Goal: Communication & Community: Answer question/provide support

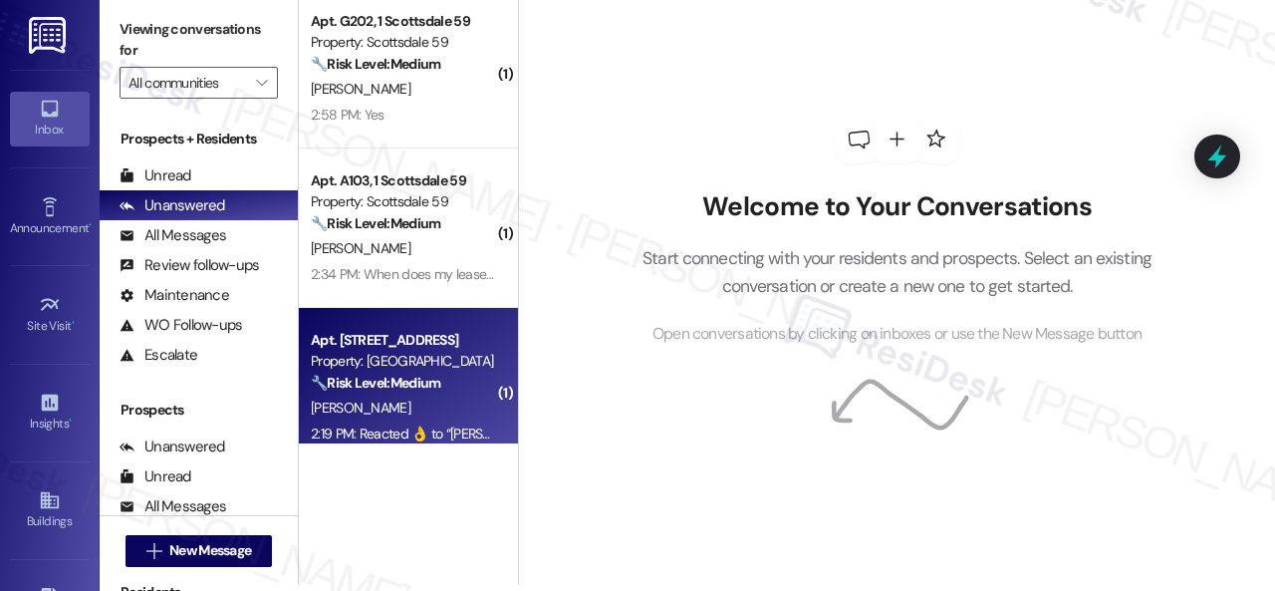
scroll to position [466, 0]
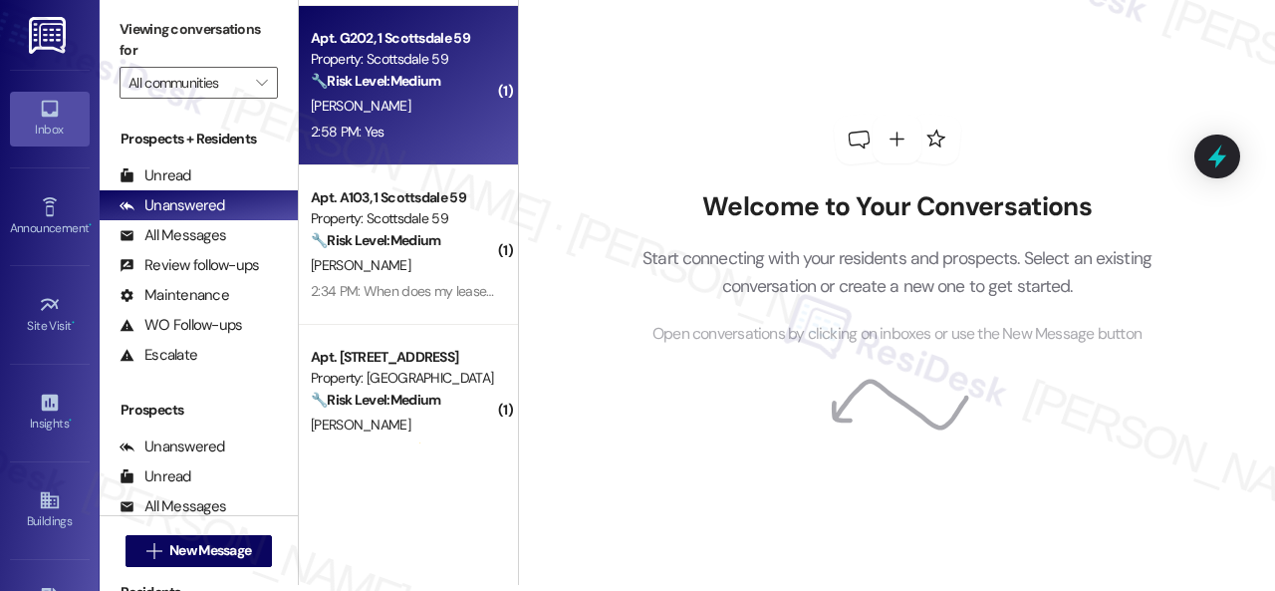
click at [424, 122] on div "2:58 PM: Yes 2:58 PM: Yes" at bounding box center [403, 132] width 188 height 25
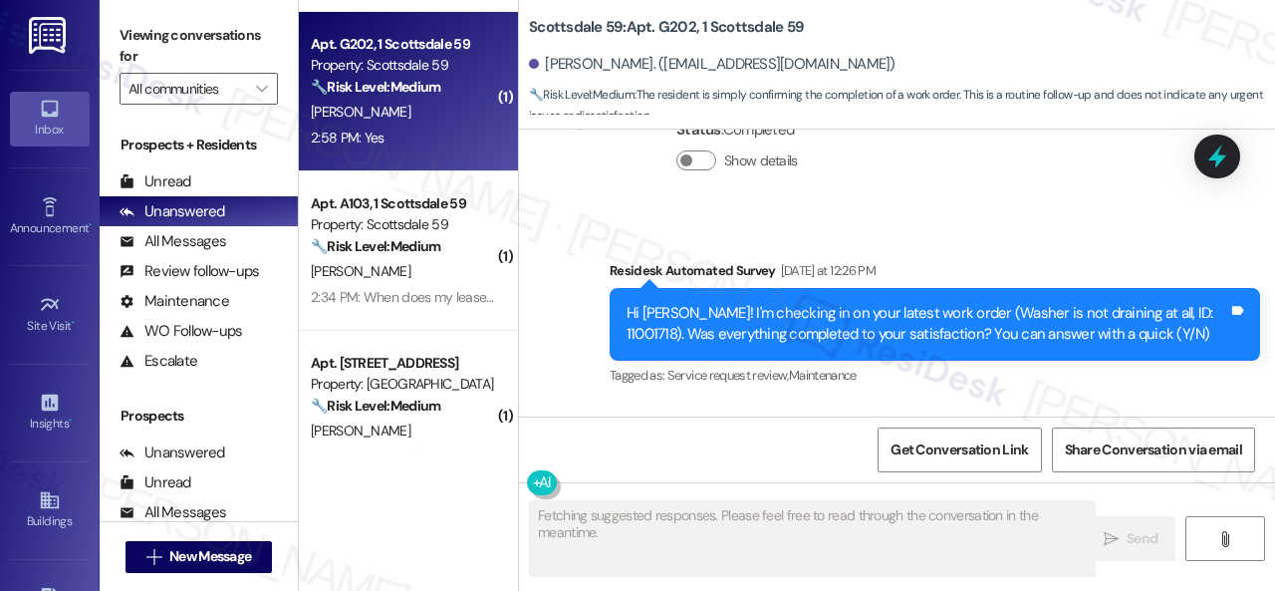
scroll to position [3771, 0]
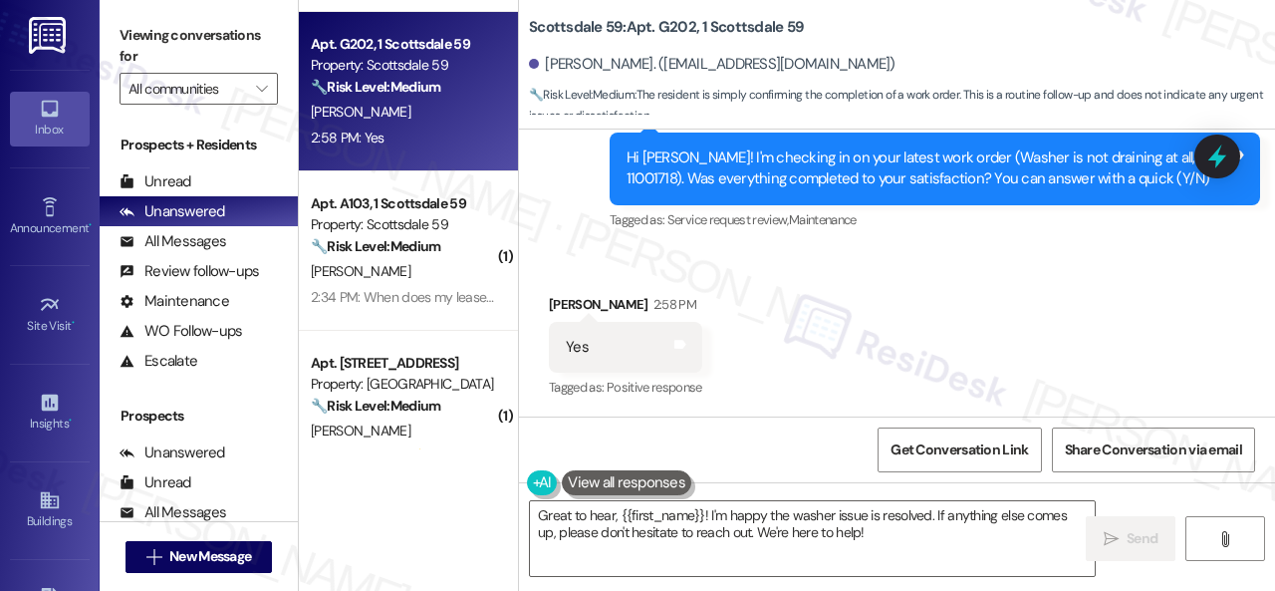
click at [556, 249] on div "Received via SMS Brianna Waddle 2:58 PM Yes Tags and notes Tagged as: Positive …" at bounding box center [897, 333] width 756 height 168
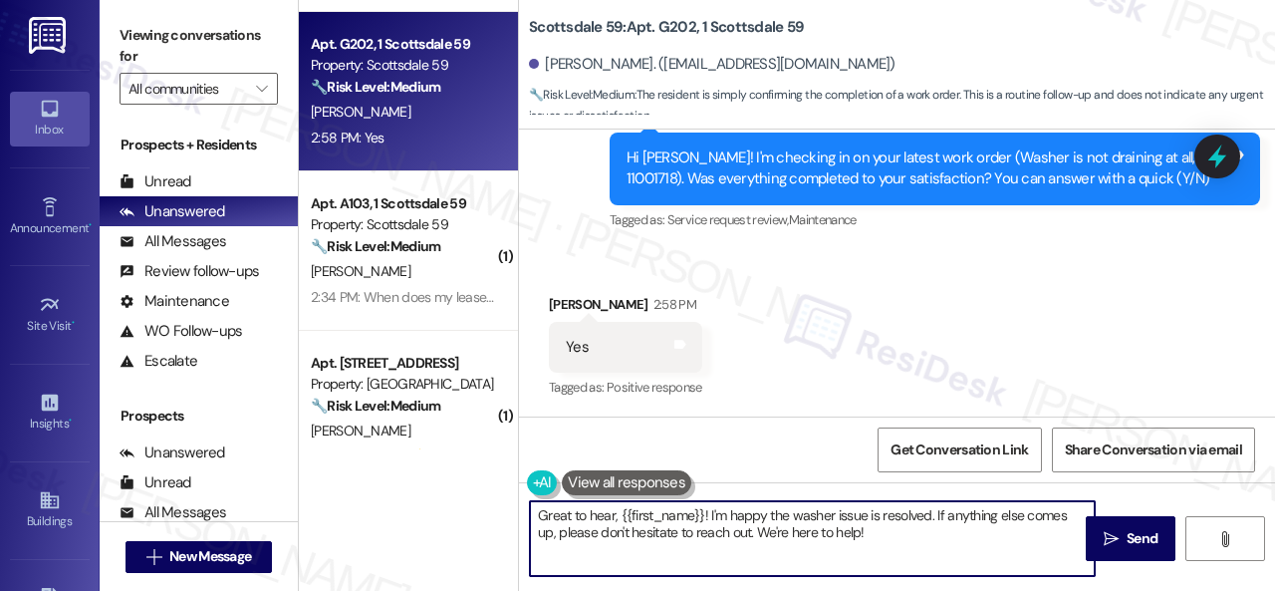
drag, startPoint x: 898, startPoint y: 532, endPoint x: 537, endPoint y: 507, distance: 362.4
click at [486, 490] on div "Apt. 1095, 1 The Lex Property: The Lex on Central ⚠️ Risk Level: High The resid…" at bounding box center [787, 295] width 976 height 591
paste textarea "We’re happy to know everything’s all set! If your stay at {{property}} met your…"
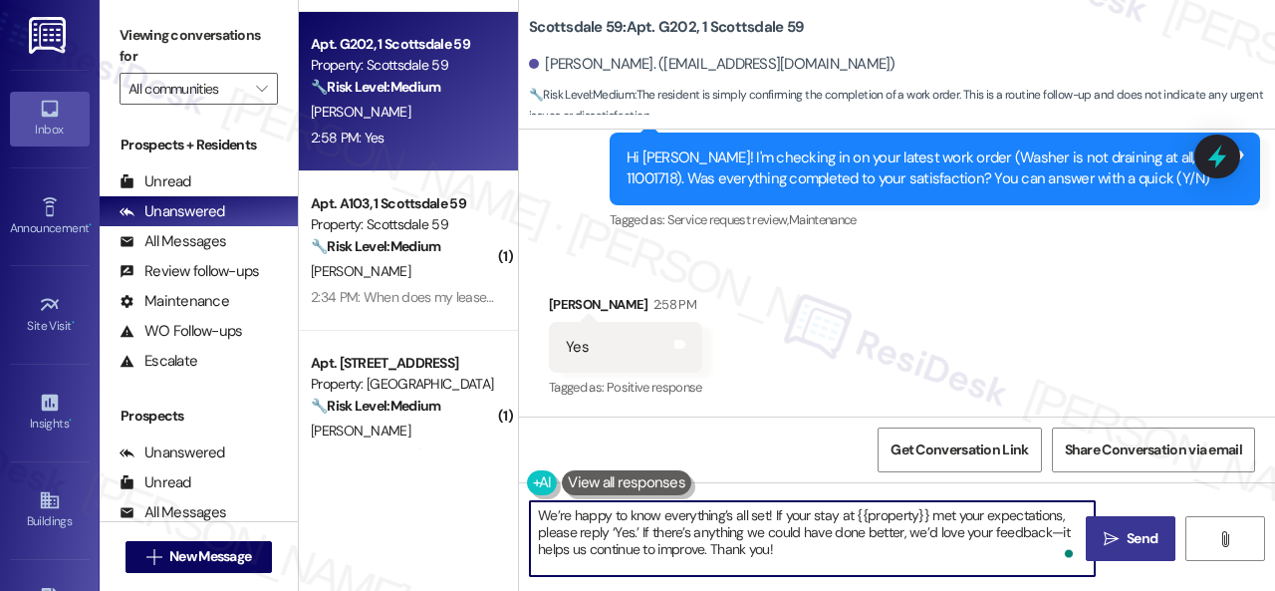
type textarea "We’re happy to know everything’s all set! If your stay at {{property}} met your…"
click at [1133, 534] on span "Send" at bounding box center [1141, 538] width 31 height 21
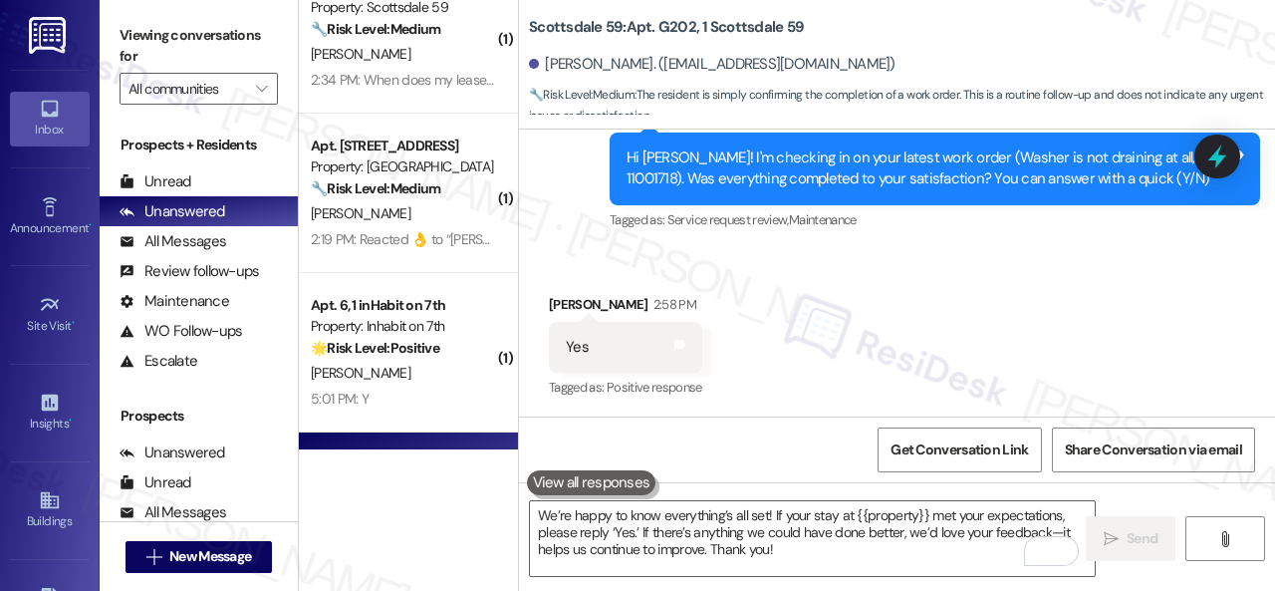
scroll to position [598, 0]
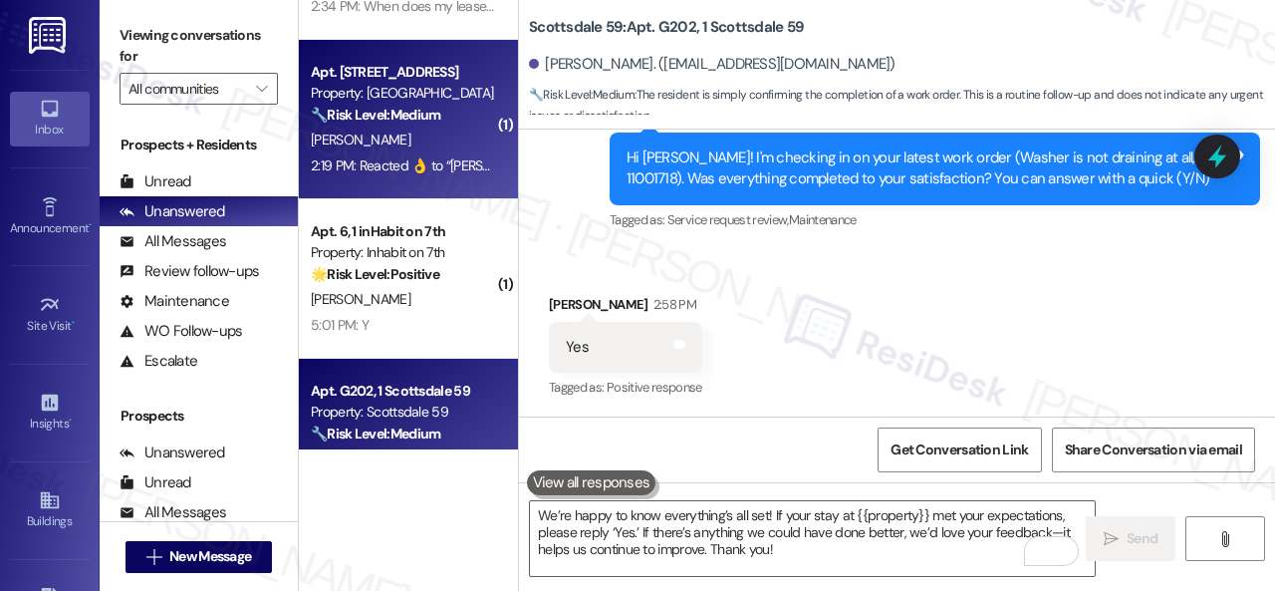
click at [440, 159] on div "2:19 PM: Reacted 👌 to “Sarah (Melrose): I'm glad to hear your WiFi is working a…" at bounding box center [862, 165] width 1102 height 18
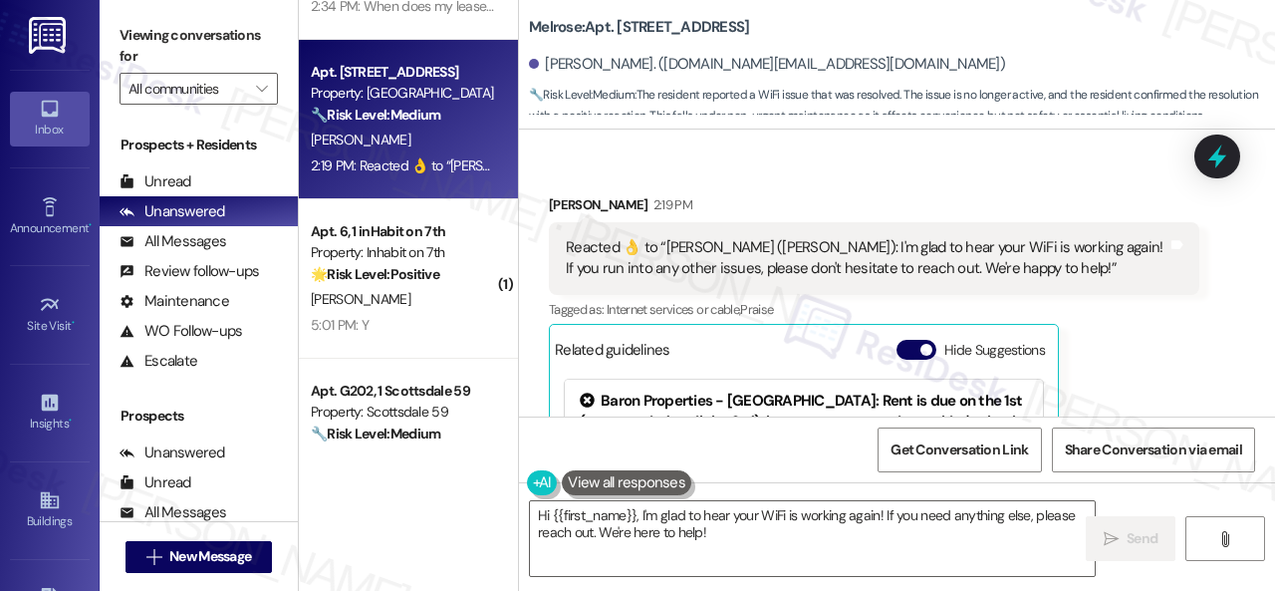
scroll to position [7335, 0]
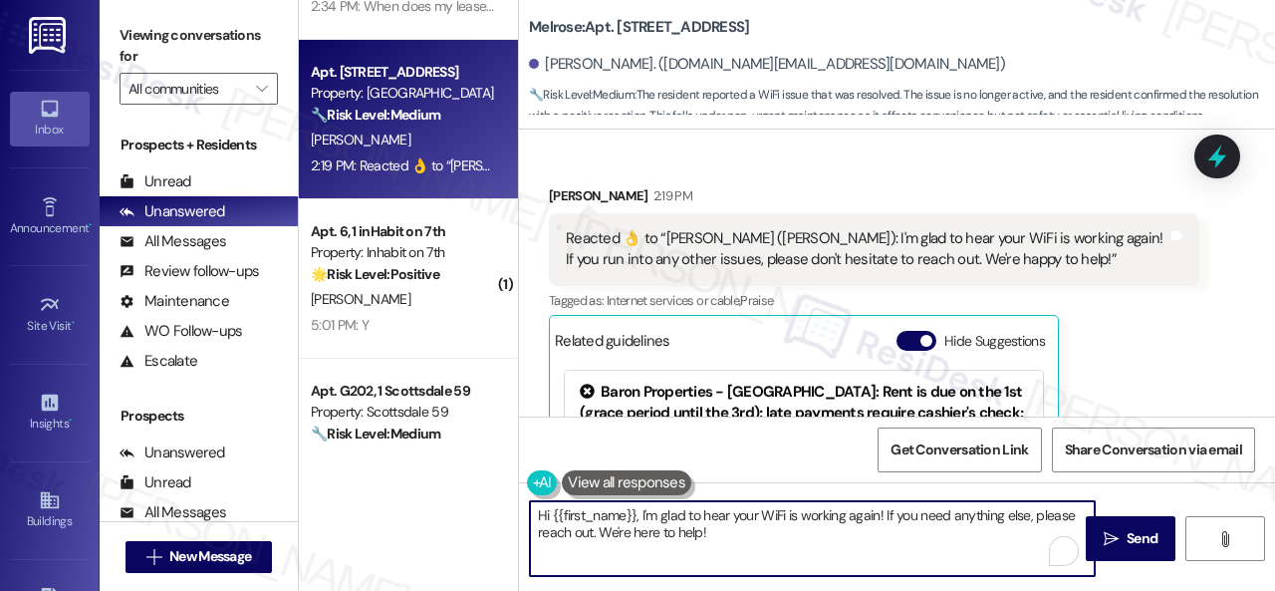
drag, startPoint x: 728, startPoint y: 534, endPoint x: 506, endPoint y: 480, distance: 228.5
click at [506, 480] on div "( 1 ) Apt. 1078, 1 The Lex Property: The Lex on Central ⚠️ Risk Level: High The…" at bounding box center [787, 295] width 976 height 591
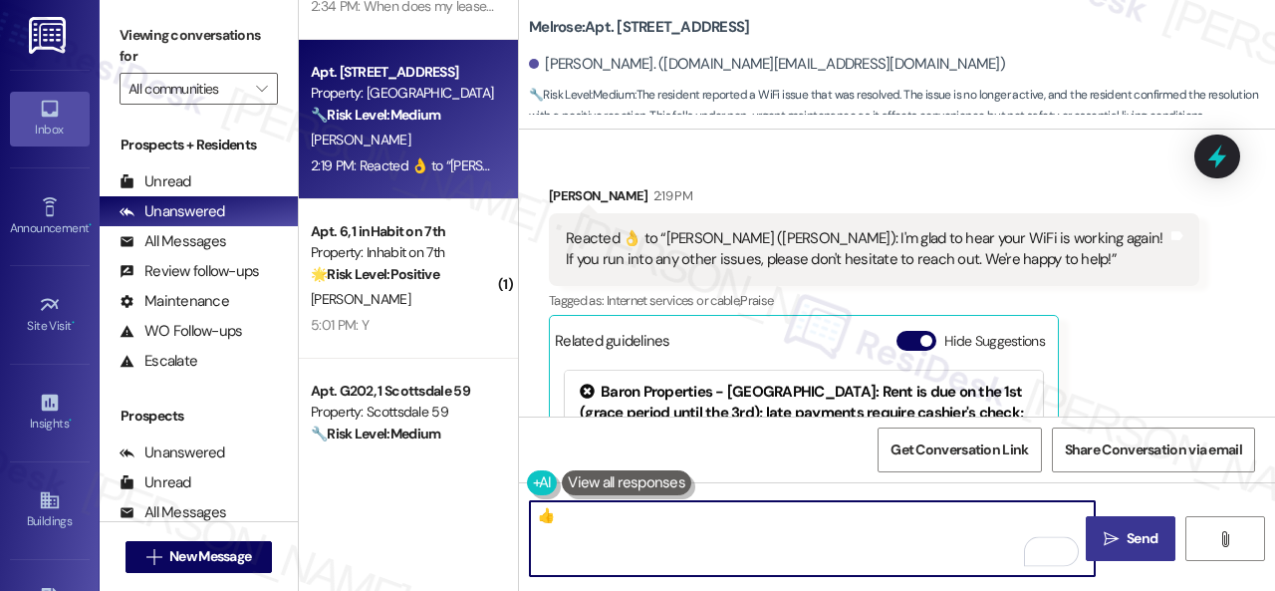
type textarea "👍"
click at [1100, 549] on span " Send" at bounding box center [1131, 538] width 63 height 21
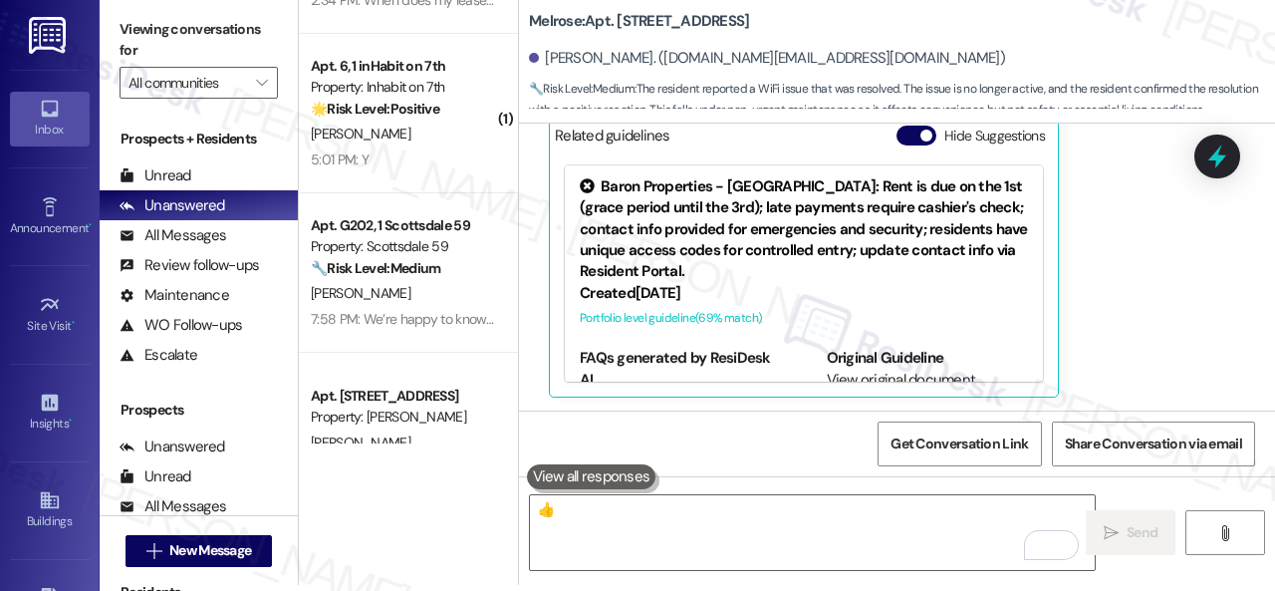
scroll to position [7674, 0]
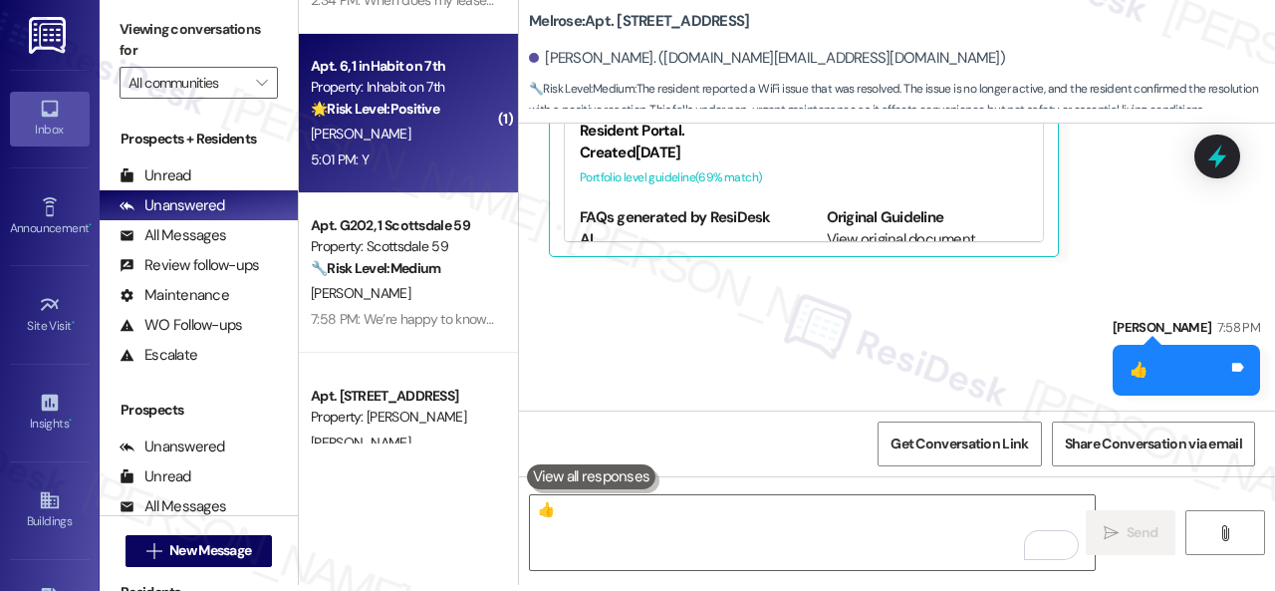
click at [422, 140] on div "[PERSON_NAME]" at bounding box center [403, 134] width 188 height 25
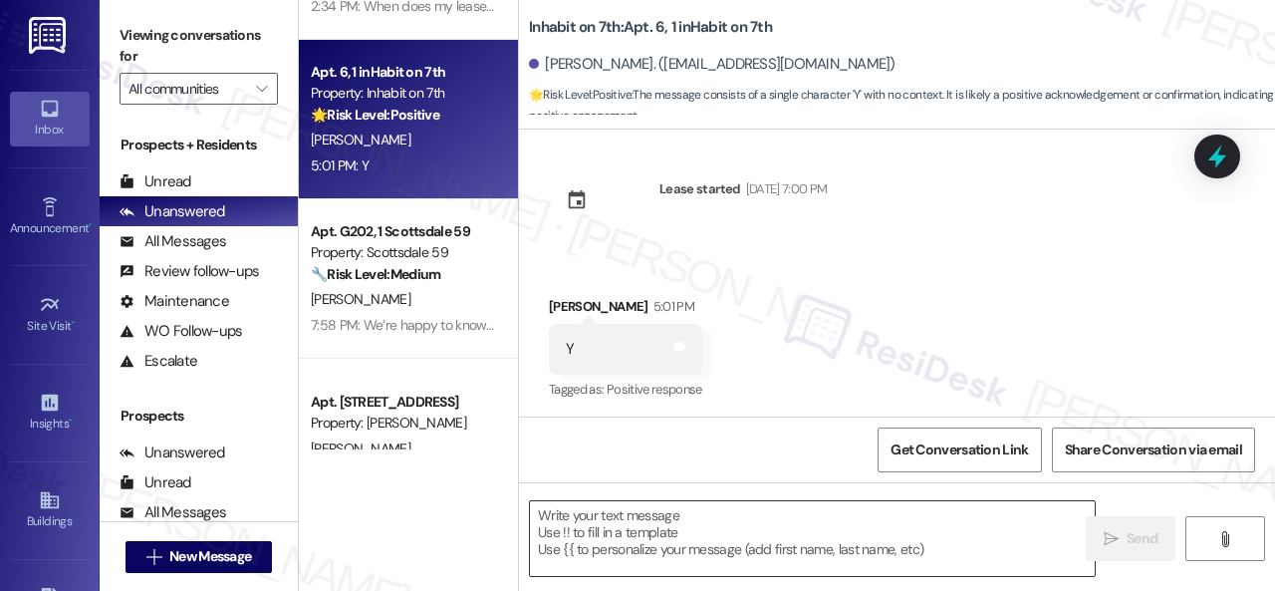
scroll to position [16, 0]
drag, startPoint x: 641, startPoint y: 222, endPoint x: 637, endPoint y: 264, distance: 42.0
click at [641, 222] on div "Lease started Nov 26, 2024 at 7:00 PM" at bounding box center [688, 203] width 308 height 88
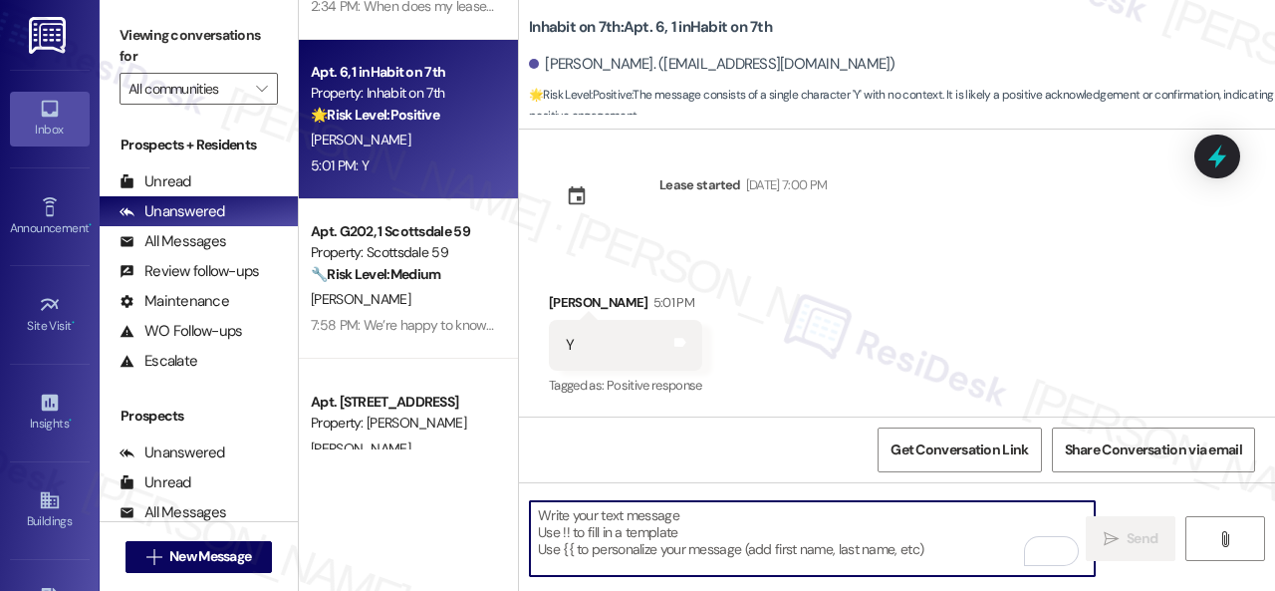
paste textarea "Thanks for your feedback. We appreciate it. Enjoy your day!"
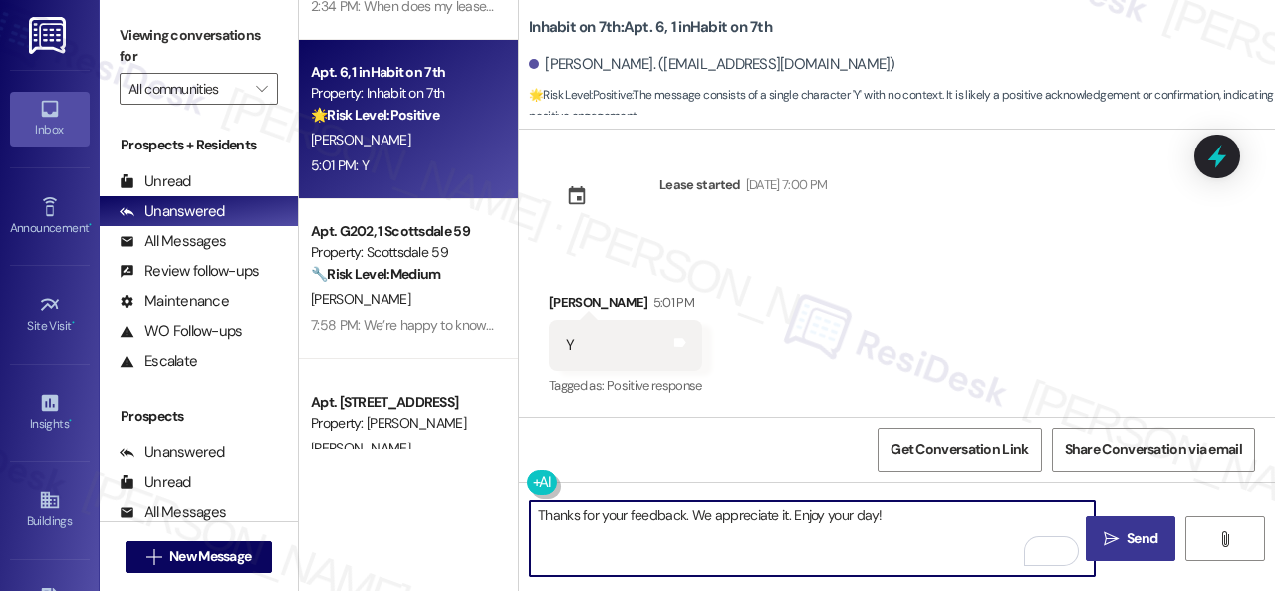
type textarea "Thanks for your feedback. We appreciate it. Enjoy your day!"
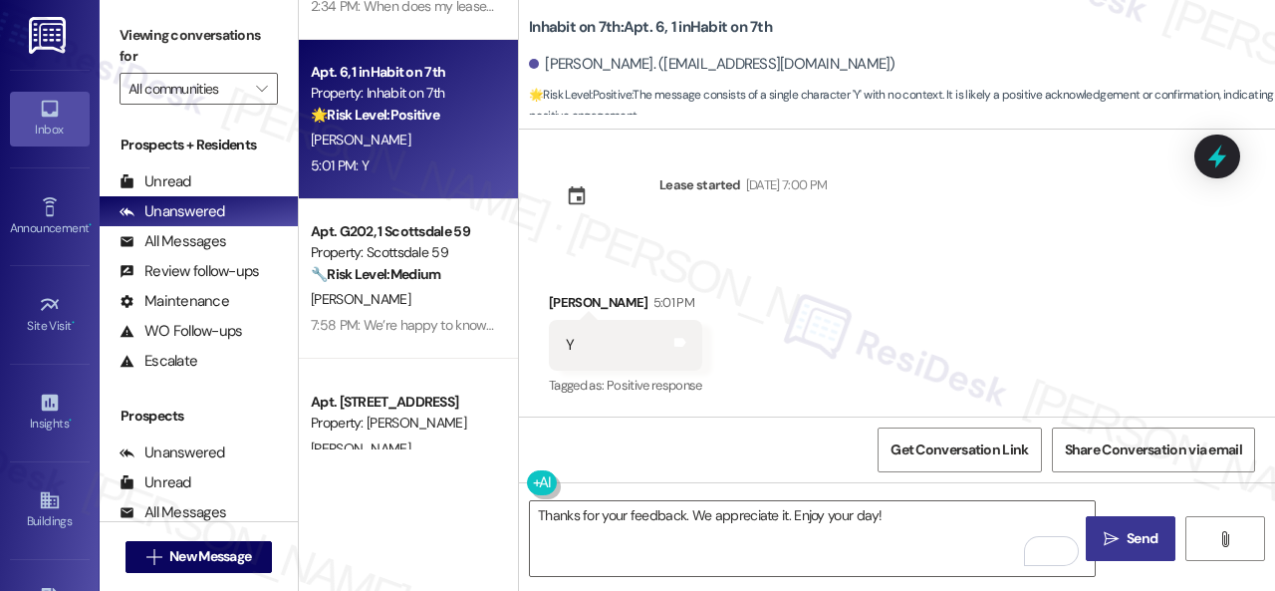
click at [1110, 531] on icon "" at bounding box center [1111, 539] width 15 height 16
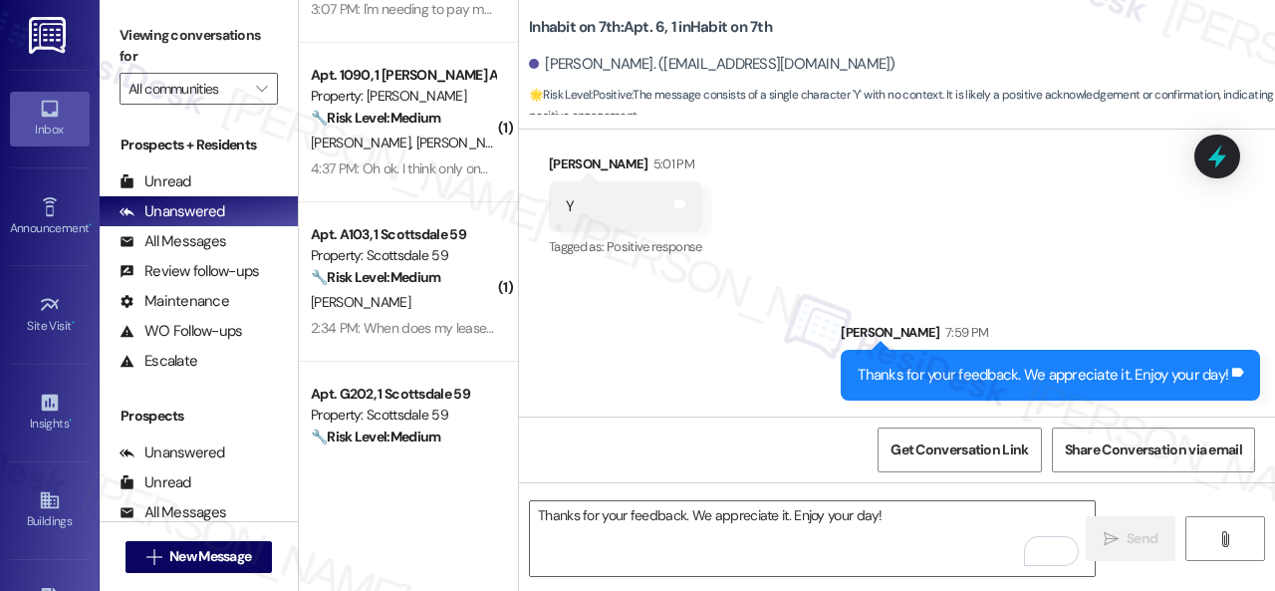
scroll to position [199, 0]
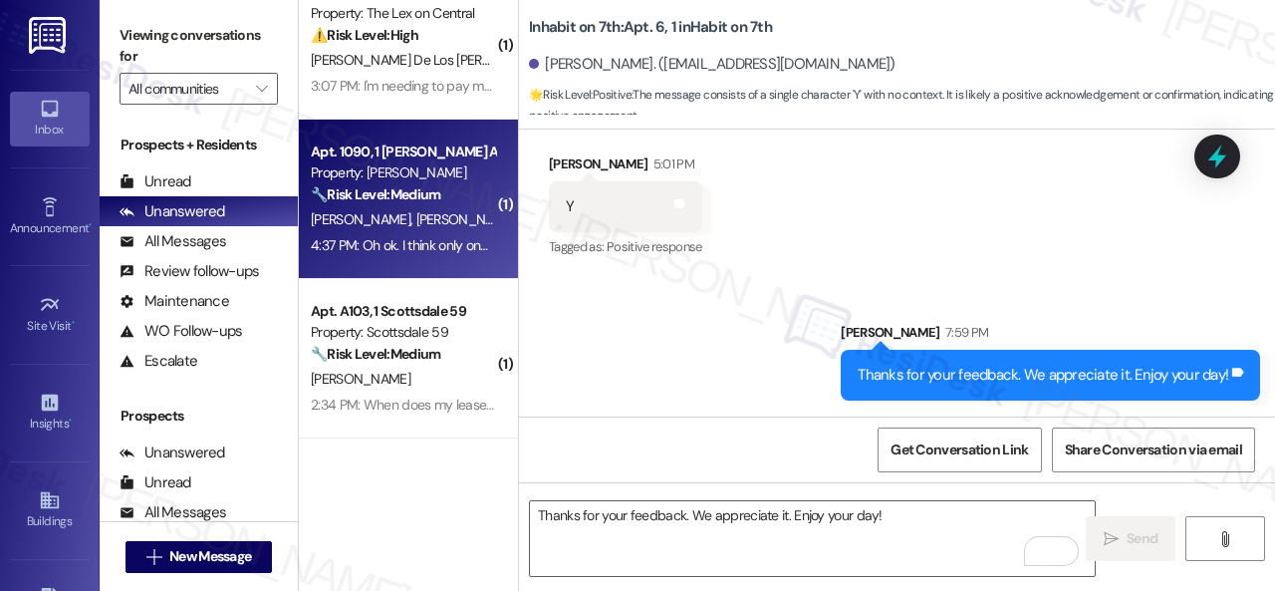
click at [428, 225] on div "K. Zayas J. Zayas" at bounding box center [403, 219] width 188 height 25
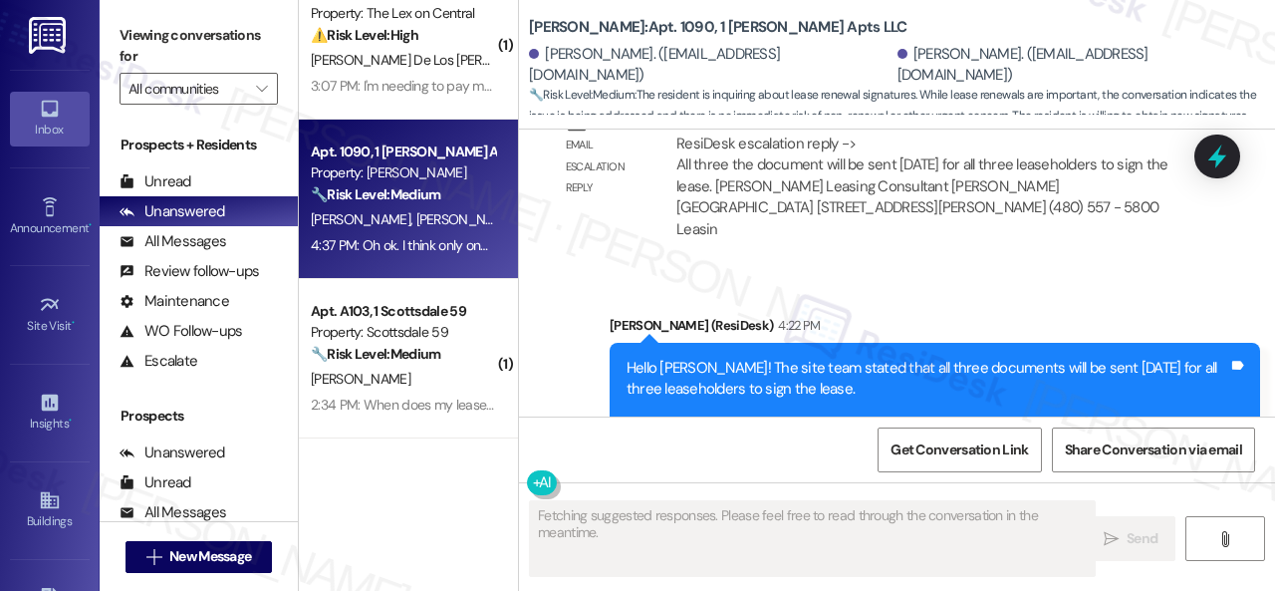
scroll to position [1813, 0]
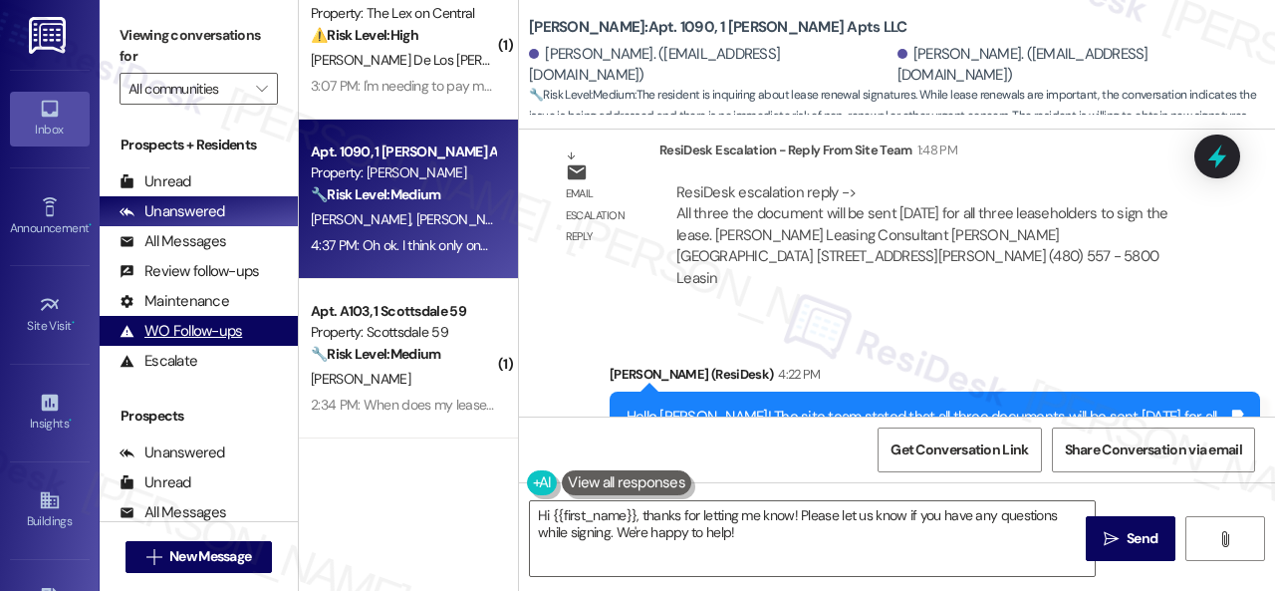
drag, startPoint x: 774, startPoint y: 537, endPoint x: 159, endPoint y: 342, distance: 644.8
click at [378, 439] on div "Apt. 1095, 1 The Lex Property: The Lex on Central ⚠️ Risk Level: High The resid…" at bounding box center [787, 295] width 976 height 591
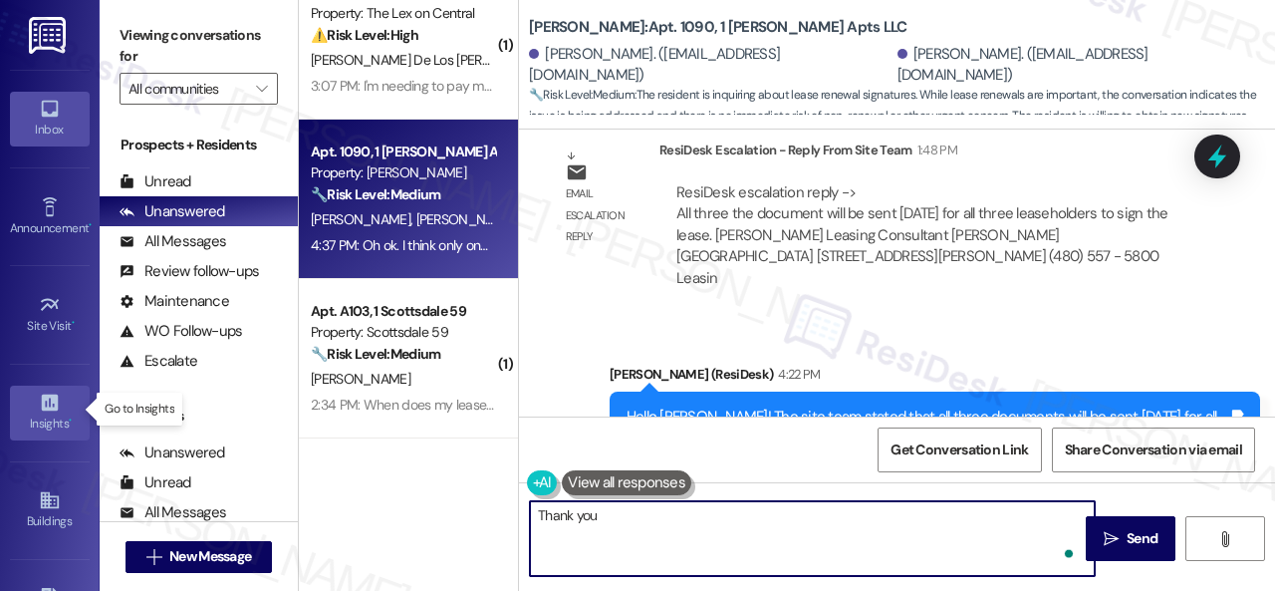
type textarea "Thank you."
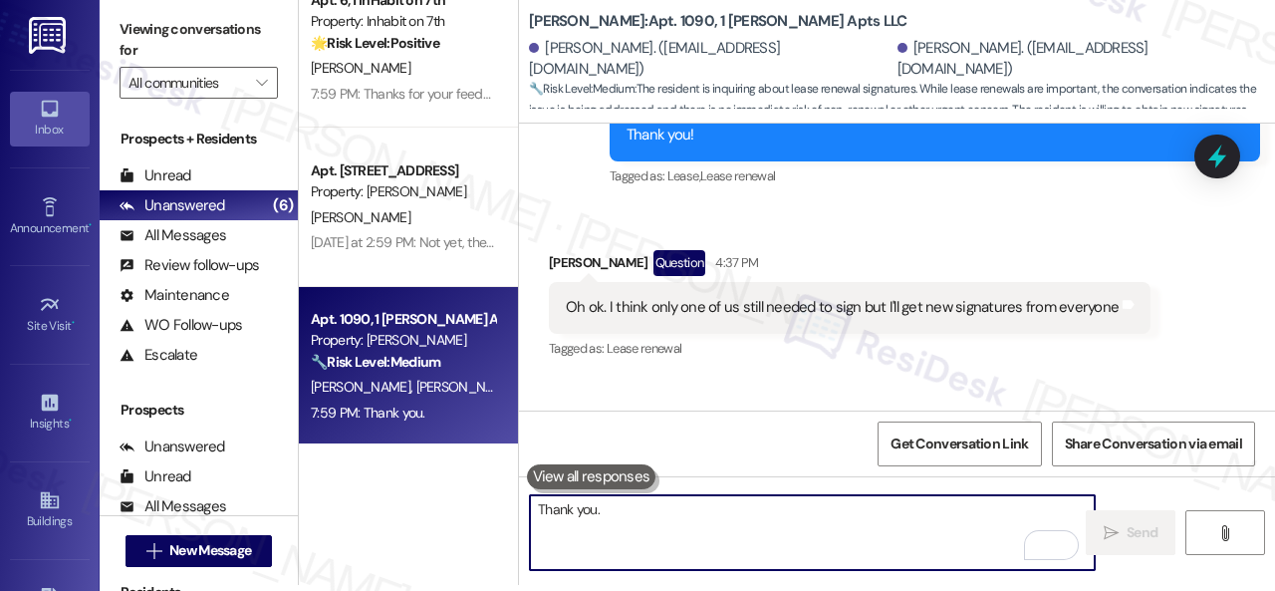
scroll to position [506, 0]
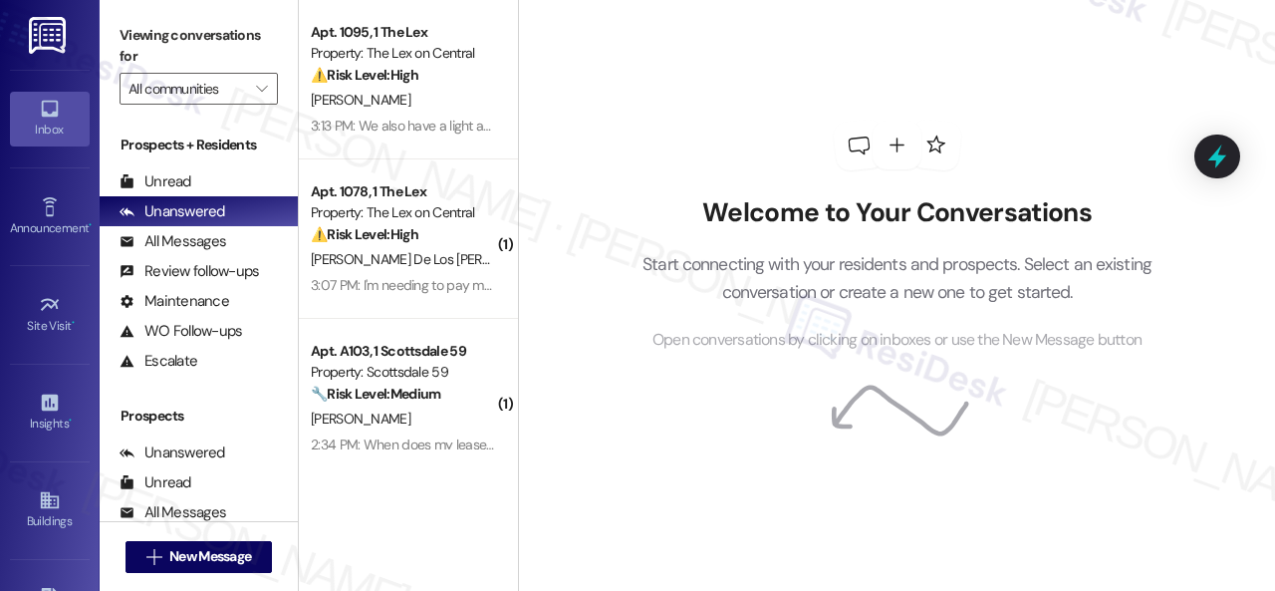
click at [554, 392] on div "Welcome to Your Conversations Start connecting with your residents and prospect…" at bounding box center [896, 295] width 757 height 591
